Goal: Task Accomplishment & Management: Use online tool/utility

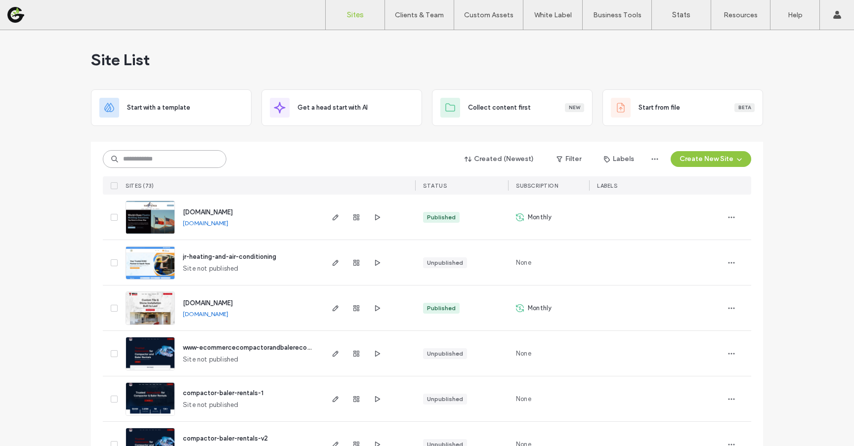
click at [183, 154] on input at bounding box center [165, 159] width 124 height 18
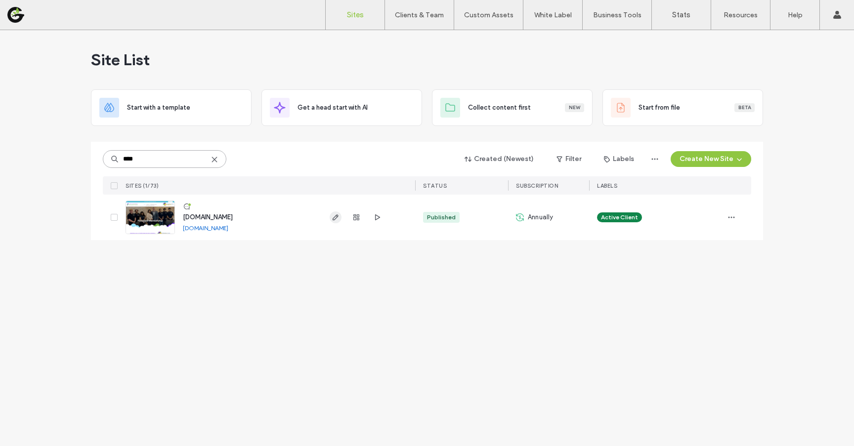
type input "****"
click at [336, 219] on icon "button" at bounding box center [336, 217] width 8 height 8
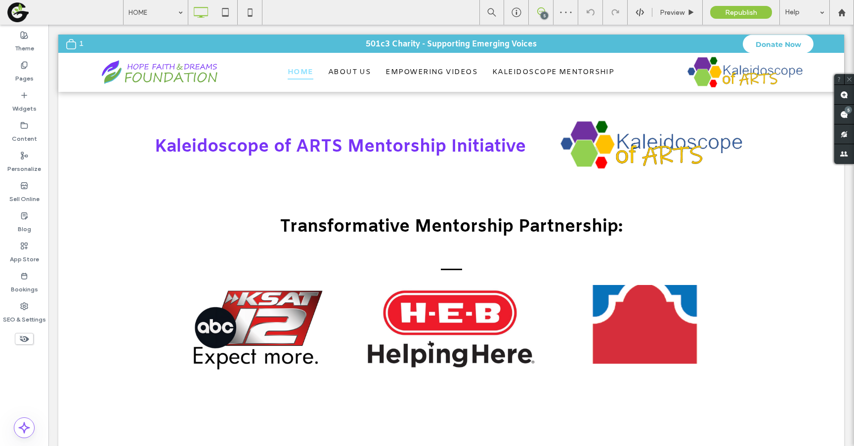
scroll to position [368, 0]
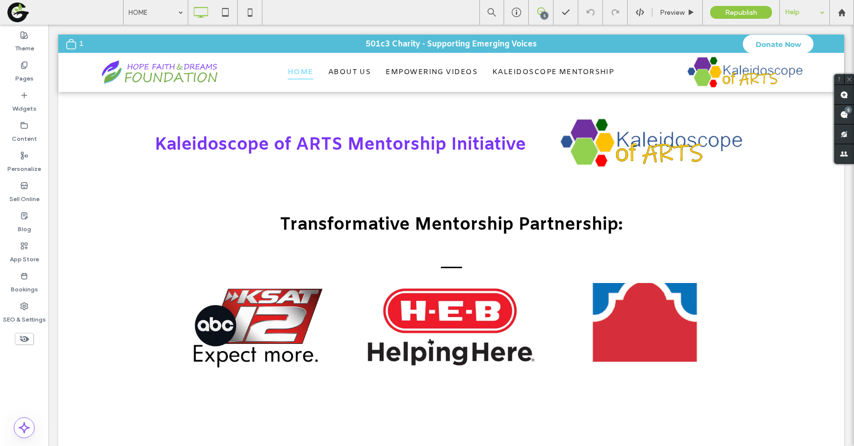
click at [809, 15] on div "Help" at bounding box center [804, 12] width 49 height 25
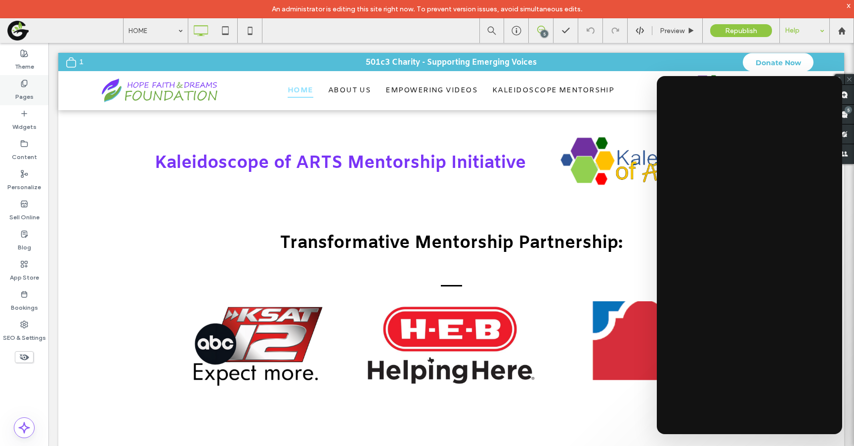
click at [22, 94] on label "Pages" at bounding box center [24, 94] width 18 height 14
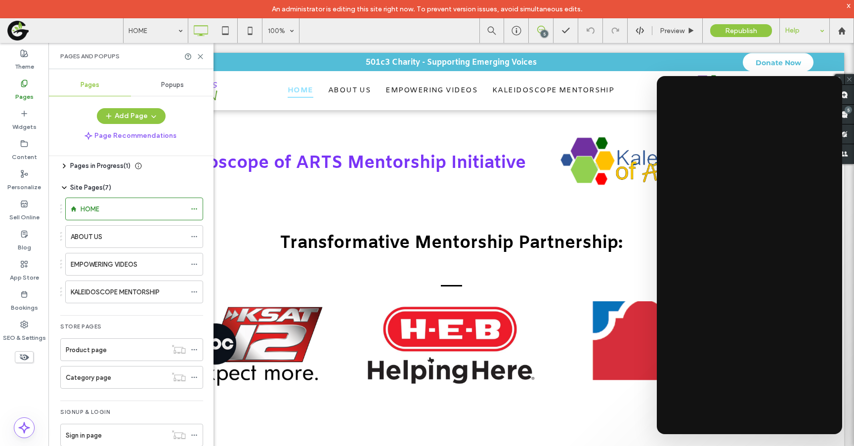
scroll to position [7, 0]
click at [26, 229] on div "Blog" at bounding box center [24, 241] width 48 height 30
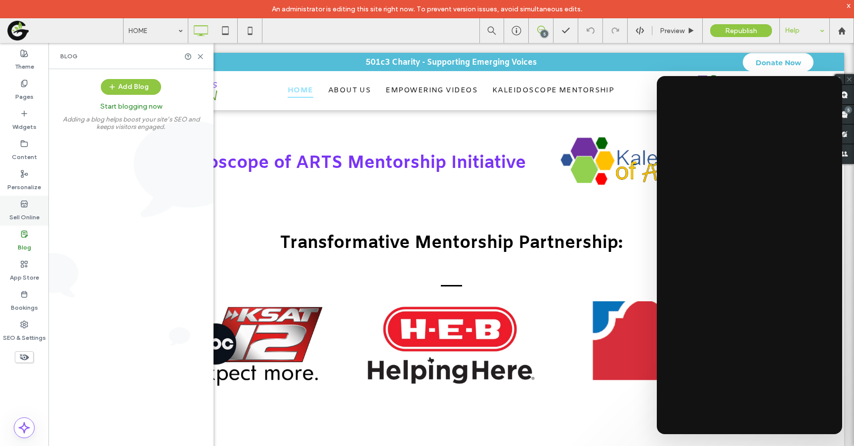
click at [25, 212] on label "Sell Online" at bounding box center [24, 215] width 30 height 14
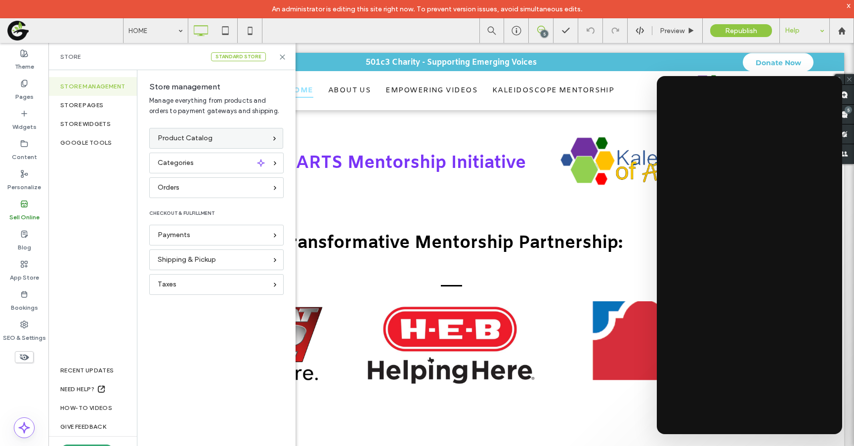
click at [172, 137] on span "Product Catalog" at bounding box center [185, 138] width 55 height 11
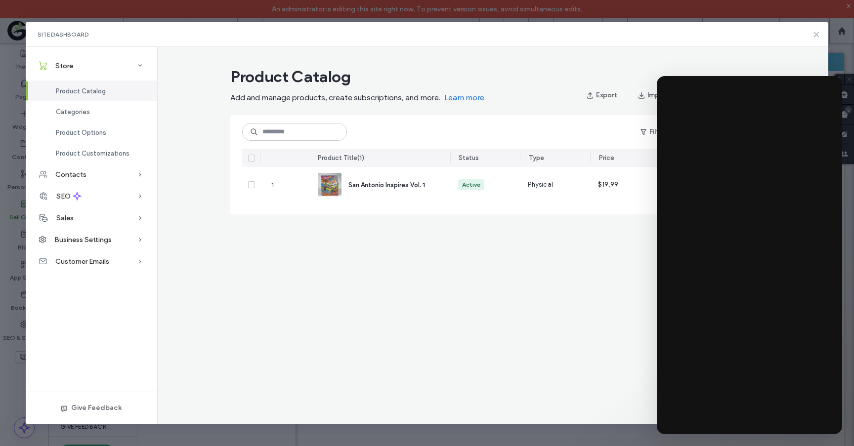
click at [816, 32] on icon at bounding box center [816, 35] width 8 height 8
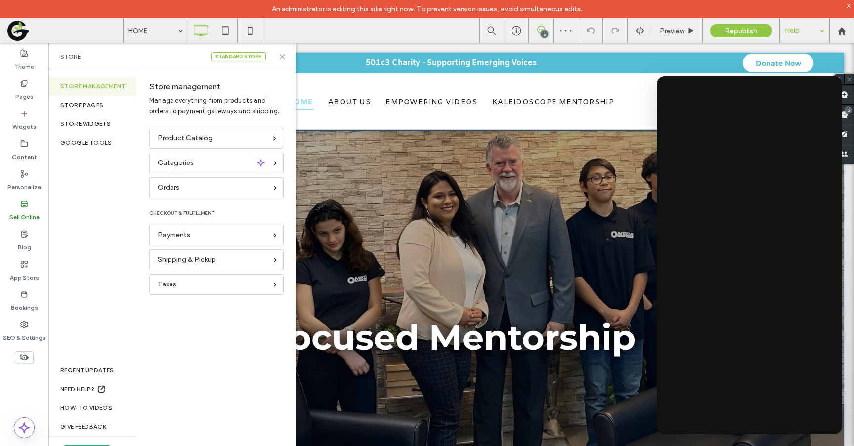
scroll to position [0, 0]
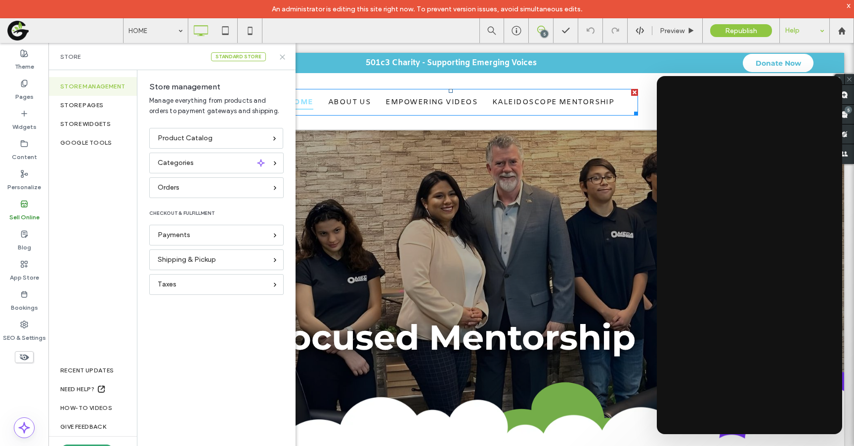
click at [283, 57] on icon at bounding box center [282, 56] width 7 height 7
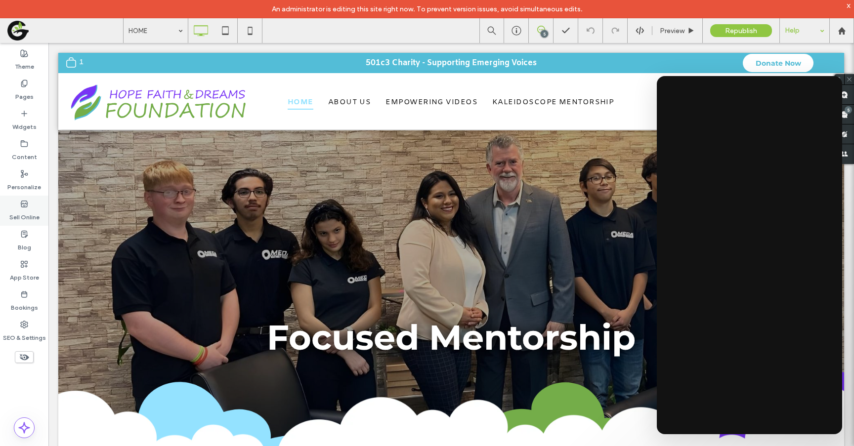
click at [25, 206] on use at bounding box center [24, 204] width 6 height 6
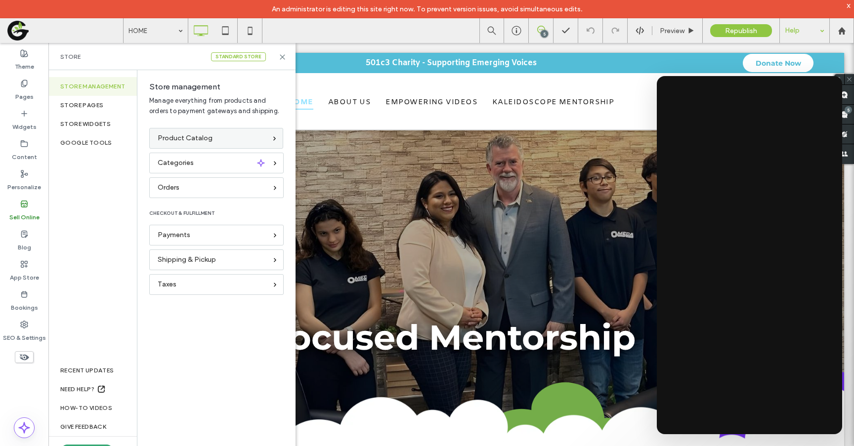
click at [189, 131] on div "Product Catalog" at bounding box center [216, 138] width 134 height 21
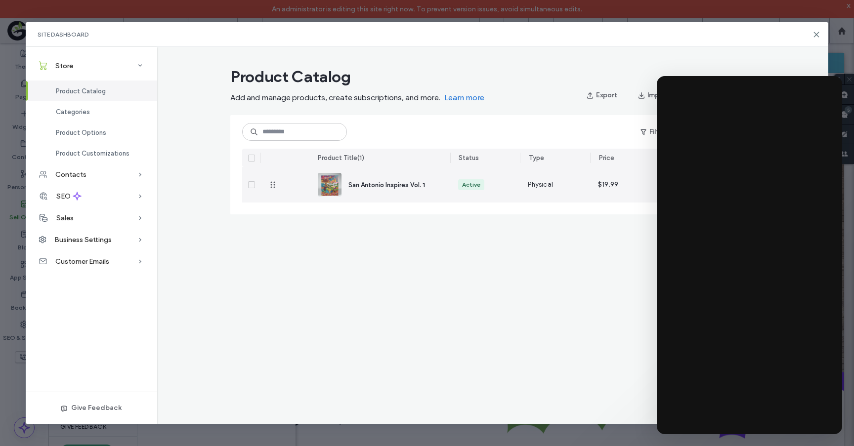
click at [468, 177] on div "Active" at bounding box center [485, 185] width 70 height 36
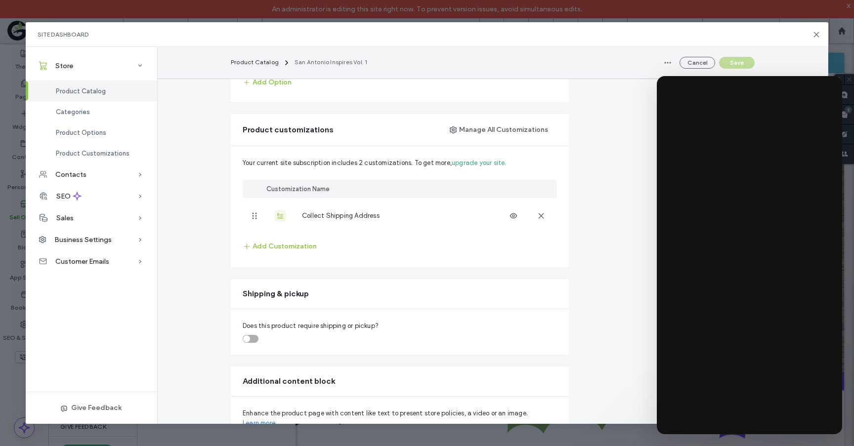
scroll to position [675, 0]
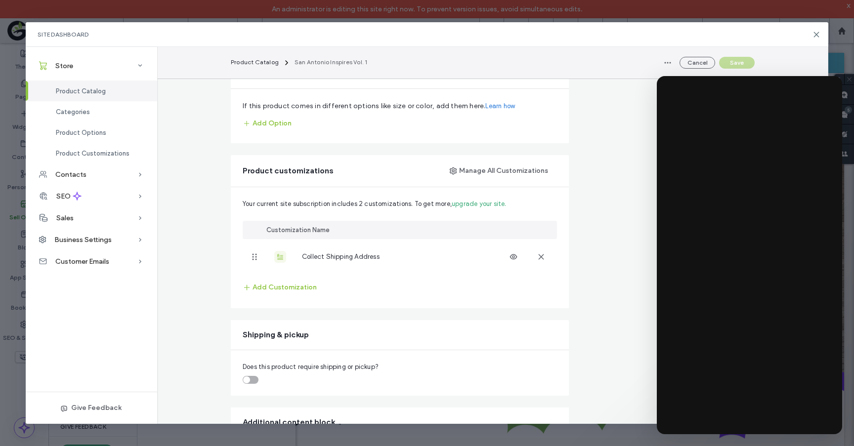
click at [253, 382] on div "toggle" at bounding box center [251, 380] width 16 height 8
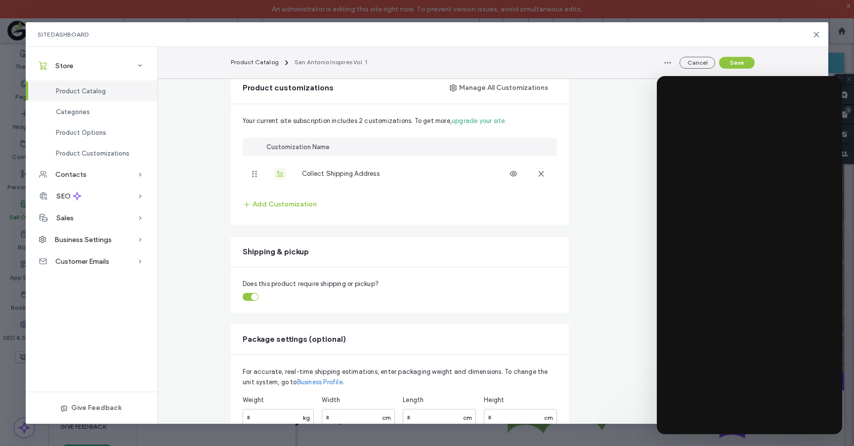
scroll to position [844, 0]
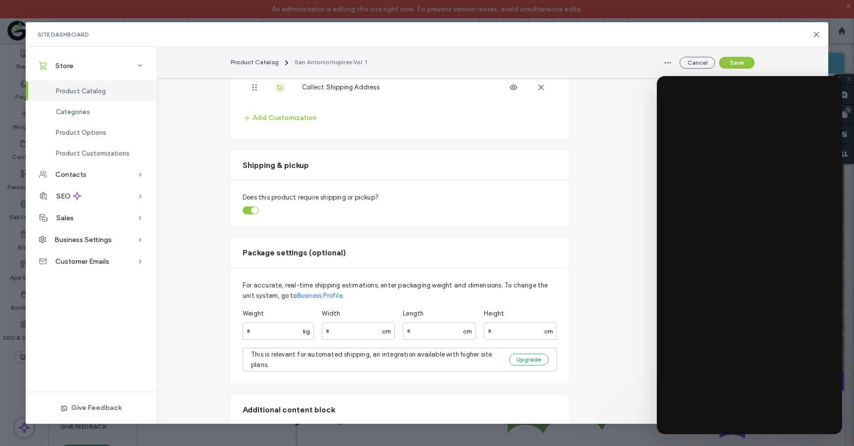
click at [255, 210] on div "toggle" at bounding box center [254, 210] width 7 height 7
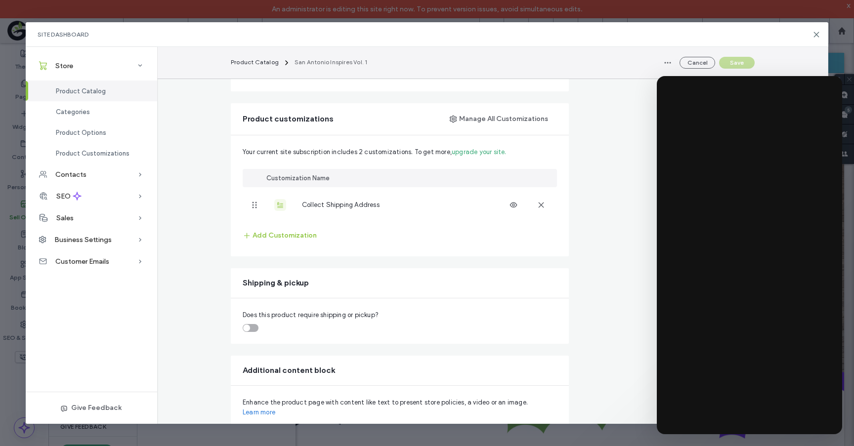
scroll to position [726, 0]
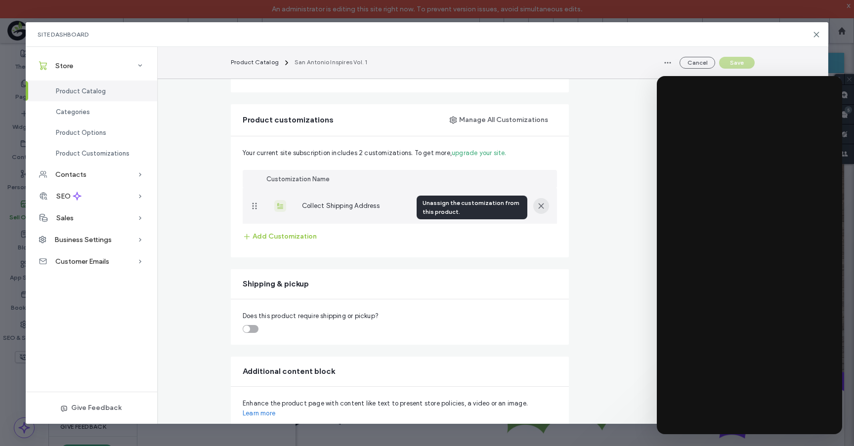
click at [543, 206] on use "button" at bounding box center [541, 206] width 4 height 4
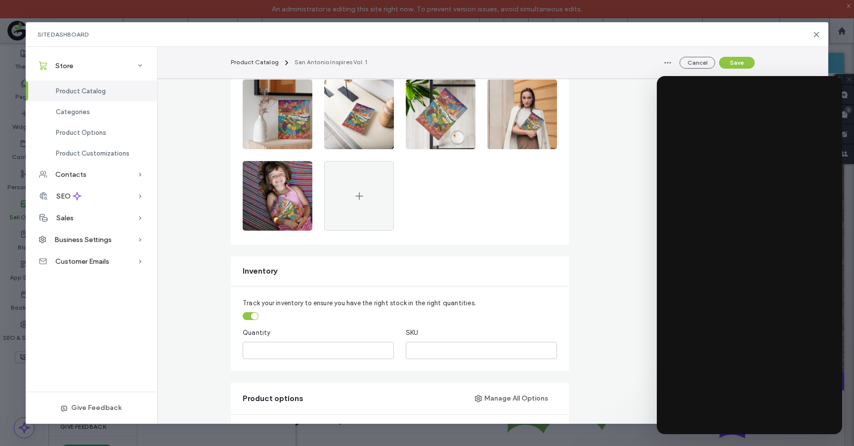
scroll to position [347, 0]
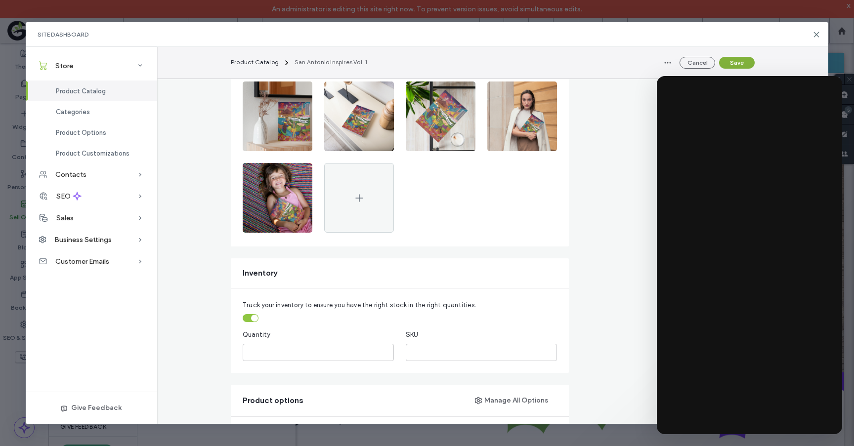
click at [739, 66] on button "Save" at bounding box center [737, 63] width 36 height 12
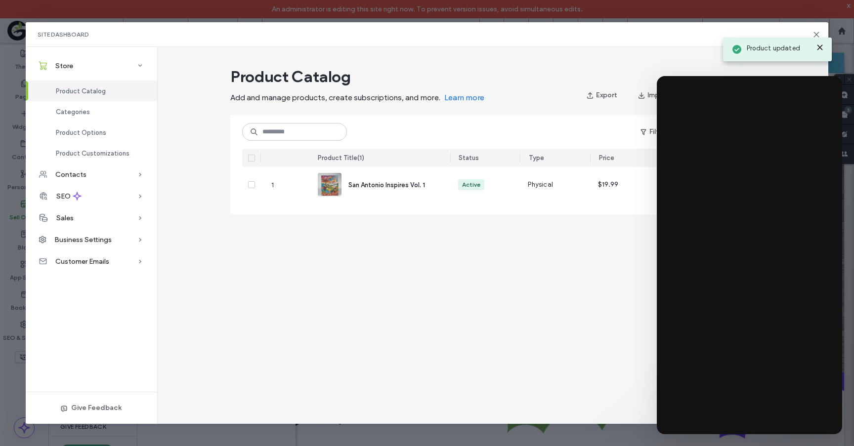
scroll to position [0, 0]
click at [816, 31] on div "Product updated" at bounding box center [777, 47] width 114 height 34
click at [816, 34] on icon at bounding box center [816, 35] width 8 height 8
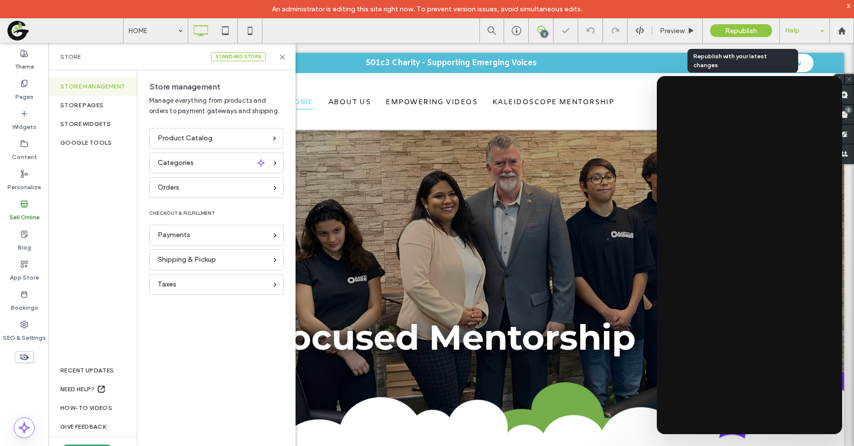
click at [741, 27] on span "Republish" at bounding box center [741, 31] width 32 height 8
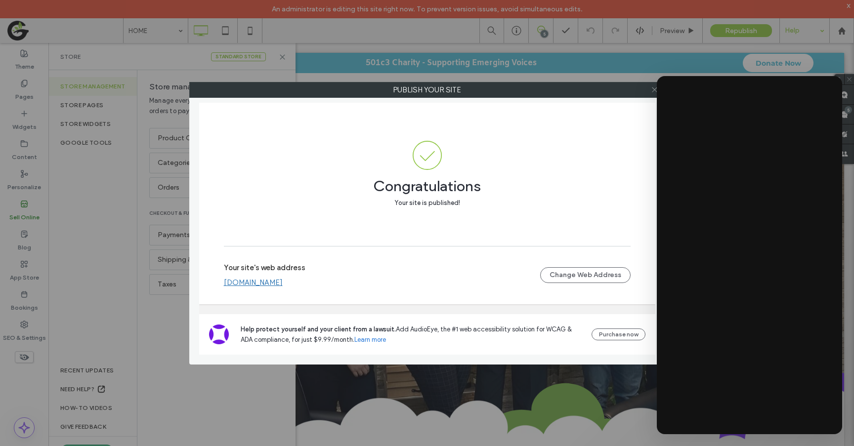
click at [654, 91] on icon at bounding box center [654, 89] width 7 height 7
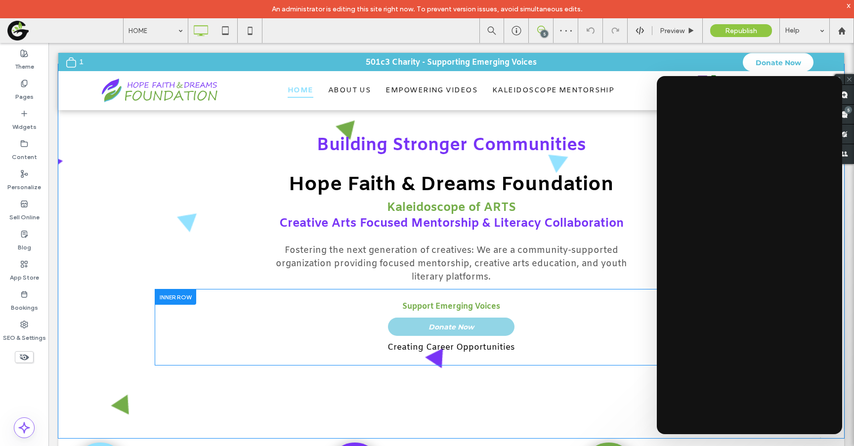
scroll to position [737, 0]
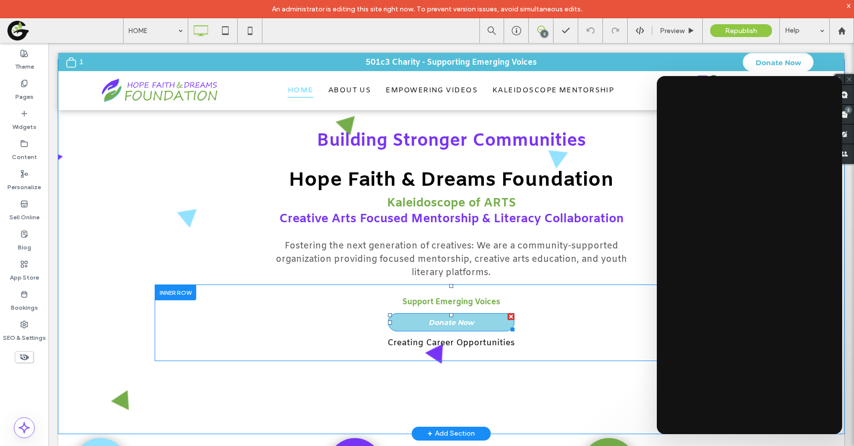
click at [417, 322] on link "Donate Now" at bounding box center [451, 322] width 126 height 18
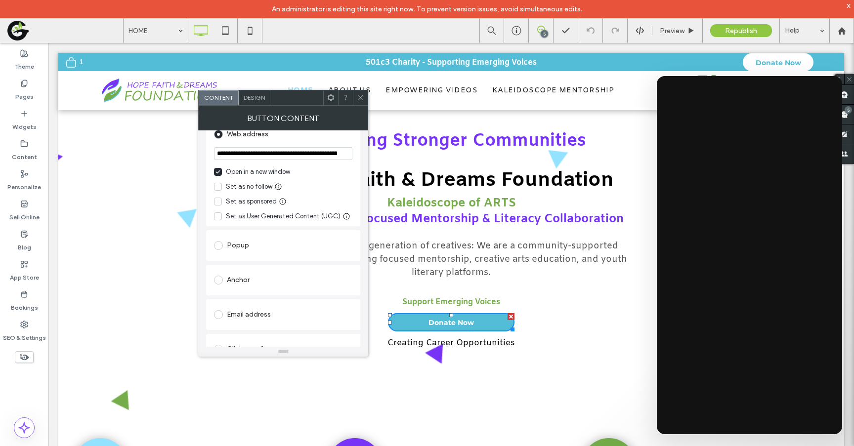
scroll to position [240, 0]
click at [256, 97] on span "Design" at bounding box center [254, 97] width 21 height 7
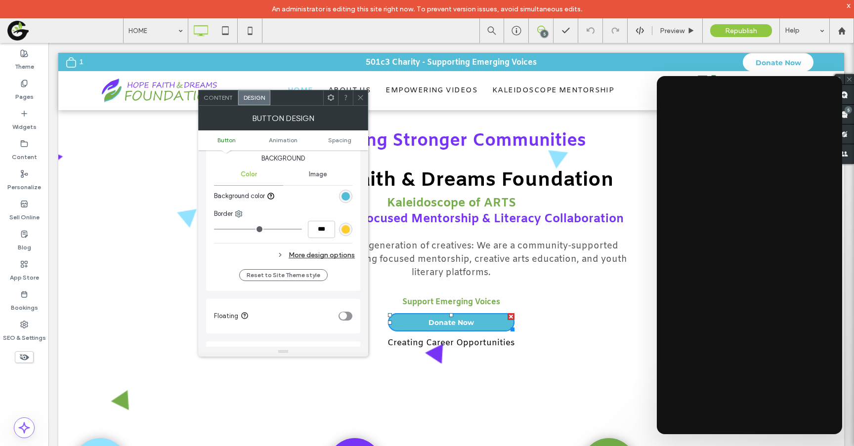
scroll to position [208, 0]
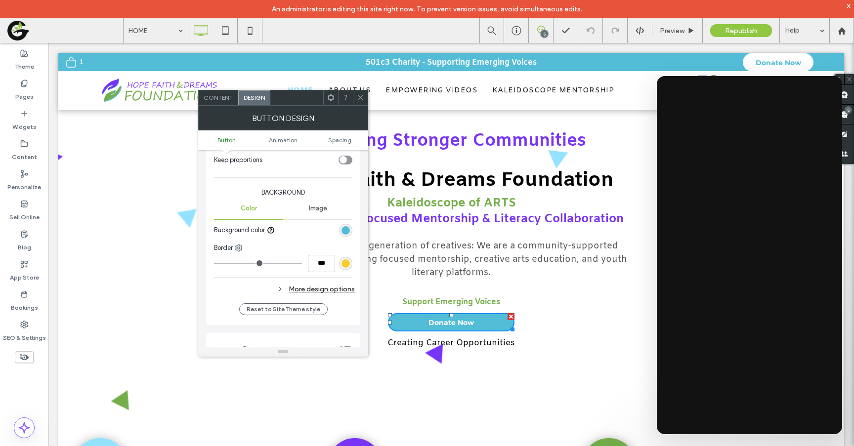
click at [316, 208] on span "Image" at bounding box center [318, 209] width 18 height 8
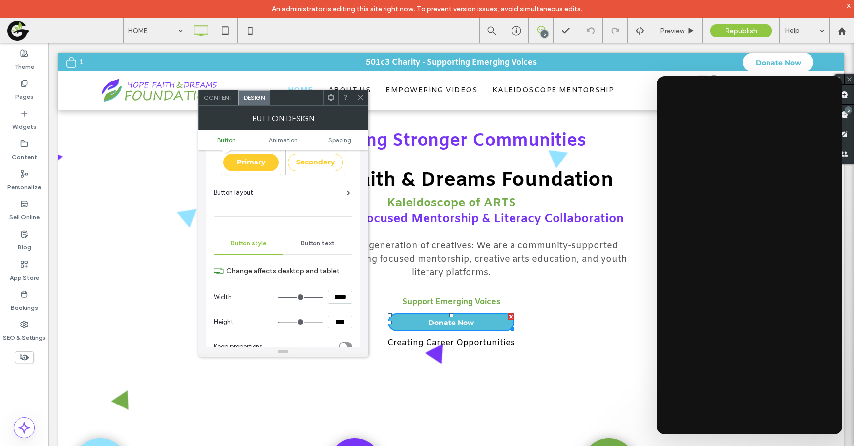
scroll to position [12, 0]
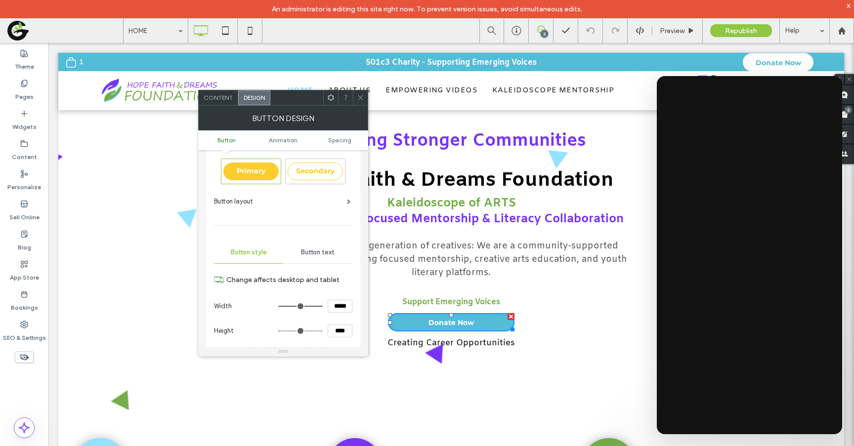
click at [325, 251] on span "Button text" at bounding box center [318, 253] width 34 height 8
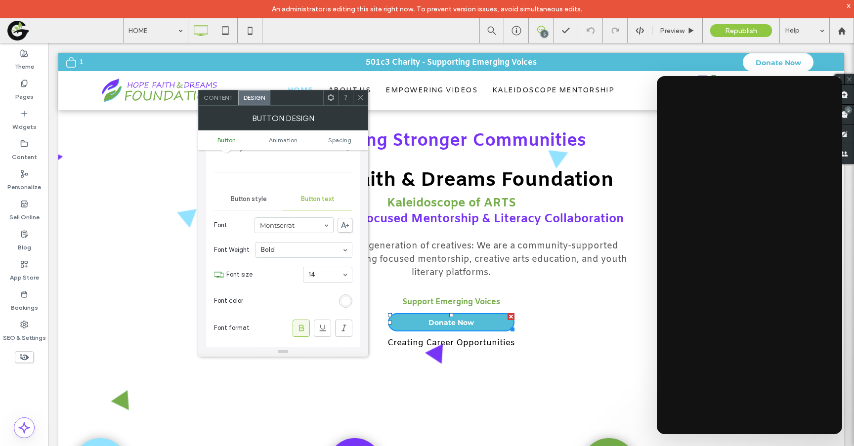
scroll to position [46, 0]
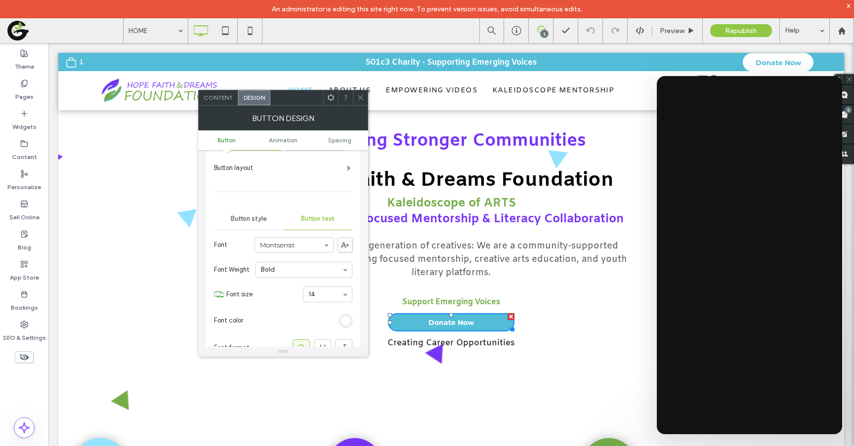
click at [251, 226] on div "Button style" at bounding box center [248, 219] width 69 height 22
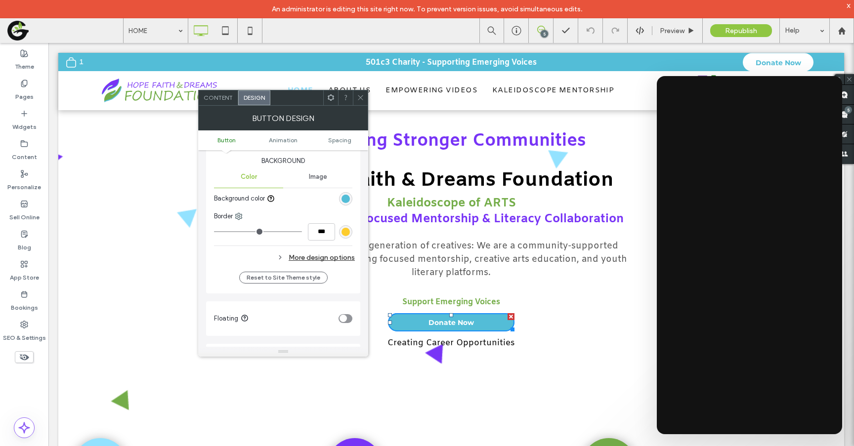
scroll to position [240, 0]
click at [318, 246] on div "Change affects desktop and tablet Width ***** Height **** Keep proportions Back…" at bounding box center [283, 152] width 138 height 228
click at [318, 252] on div "More design options" at bounding box center [284, 257] width 141 height 13
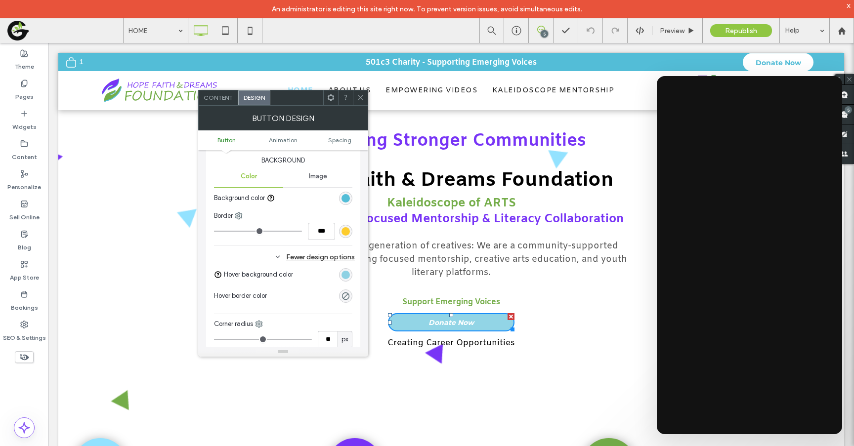
click at [344, 271] on div "rgba(83, 189, 215, 0.63)" at bounding box center [345, 275] width 8 height 8
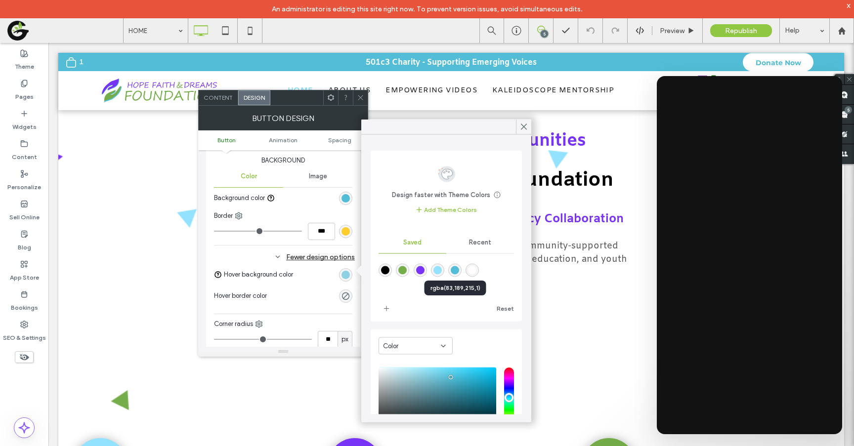
click at [454, 273] on div "rgba(83,189,215,1)" at bounding box center [455, 270] width 8 height 8
type input "***"
type input "****"
drag, startPoint x: 521, startPoint y: 128, endPoint x: 463, endPoint y: 113, distance: 59.3
click at [521, 128] on icon at bounding box center [523, 127] width 9 height 9
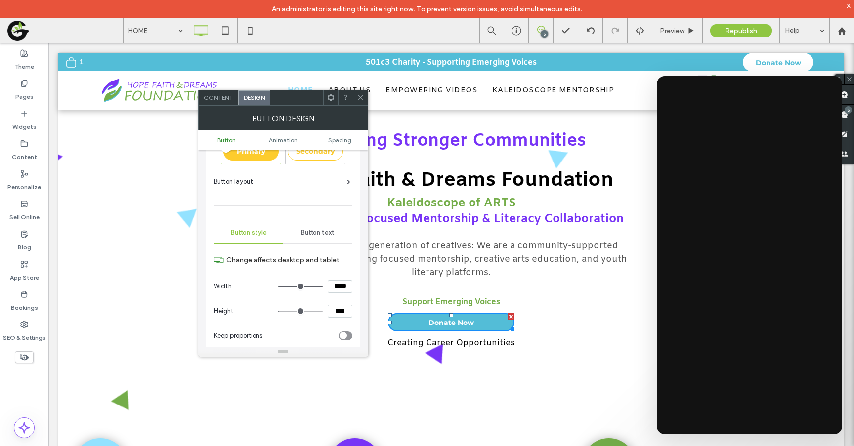
scroll to position [17, 0]
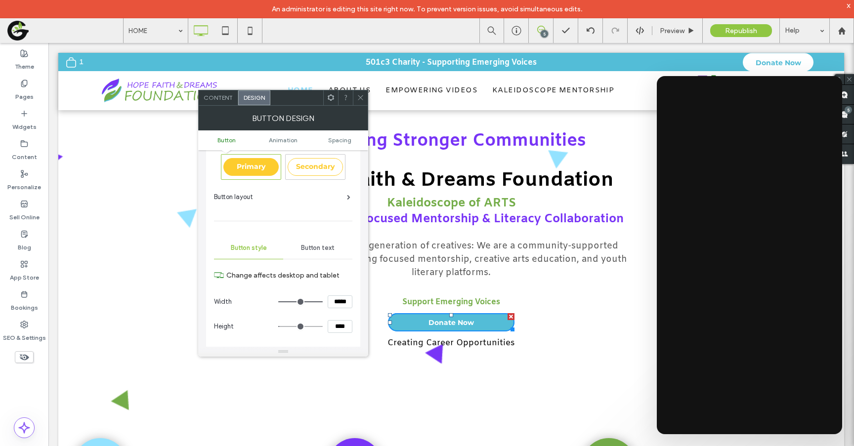
click at [314, 244] on span "Button text" at bounding box center [318, 248] width 34 height 8
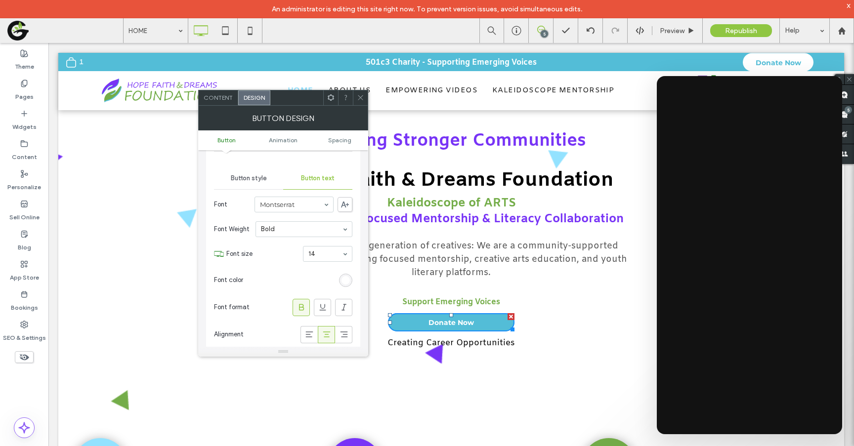
scroll to position [145, 0]
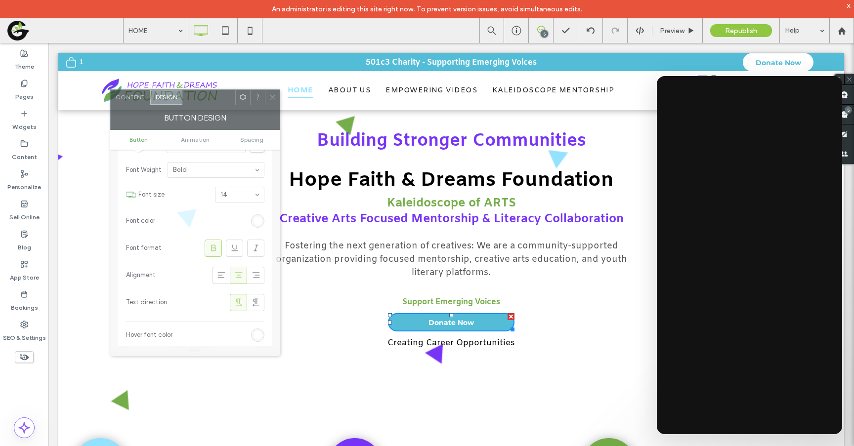
drag, startPoint x: 308, startPoint y: 96, endPoint x: 217, endPoint y: 94, distance: 90.9
click at [217, 95] on div at bounding box center [208, 97] width 53 height 15
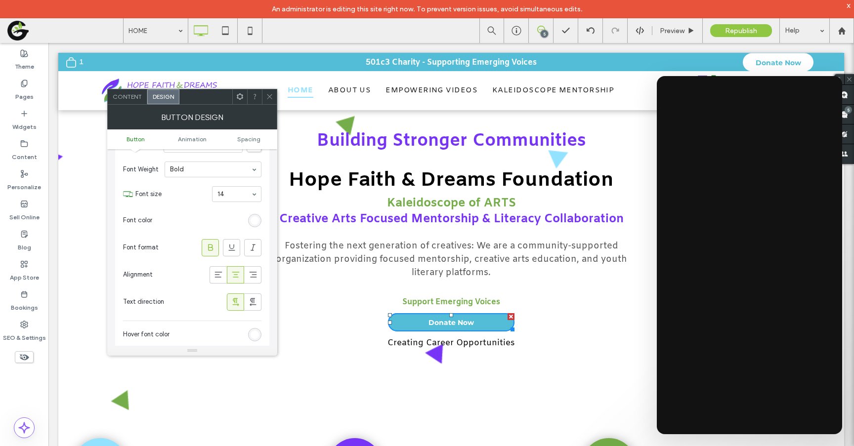
click at [266, 98] on icon at bounding box center [269, 96] width 7 height 7
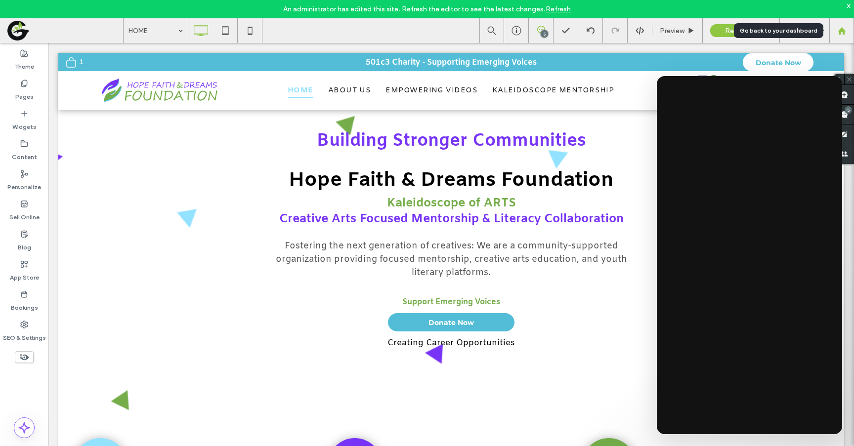
click at [841, 31] on use at bounding box center [841, 30] width 7 height 7
